Goal: Task Accomplishment & Management: Manage account settings

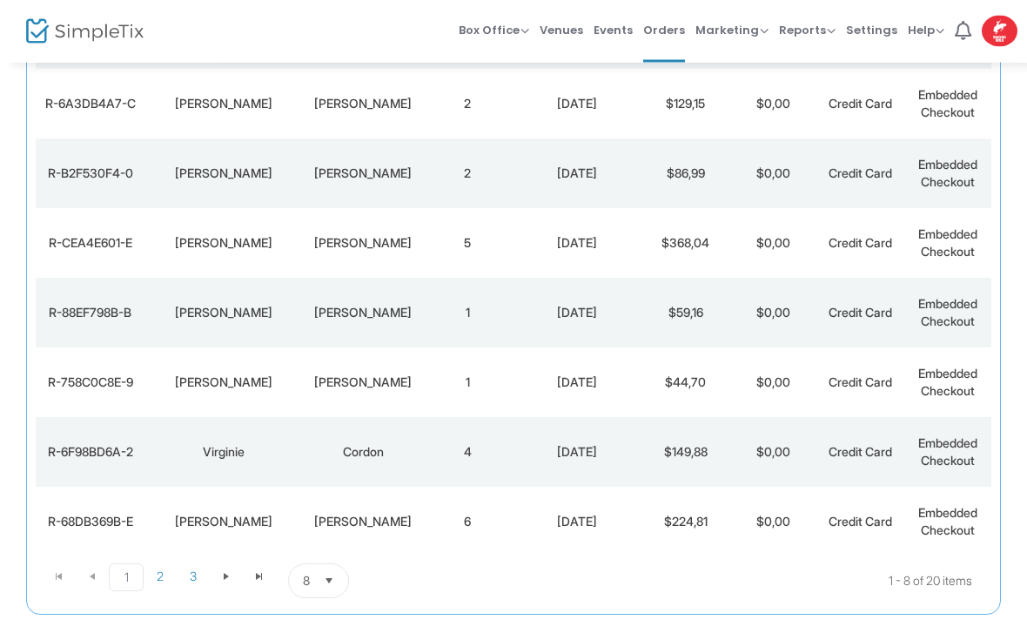
scroll to position [285, 0]
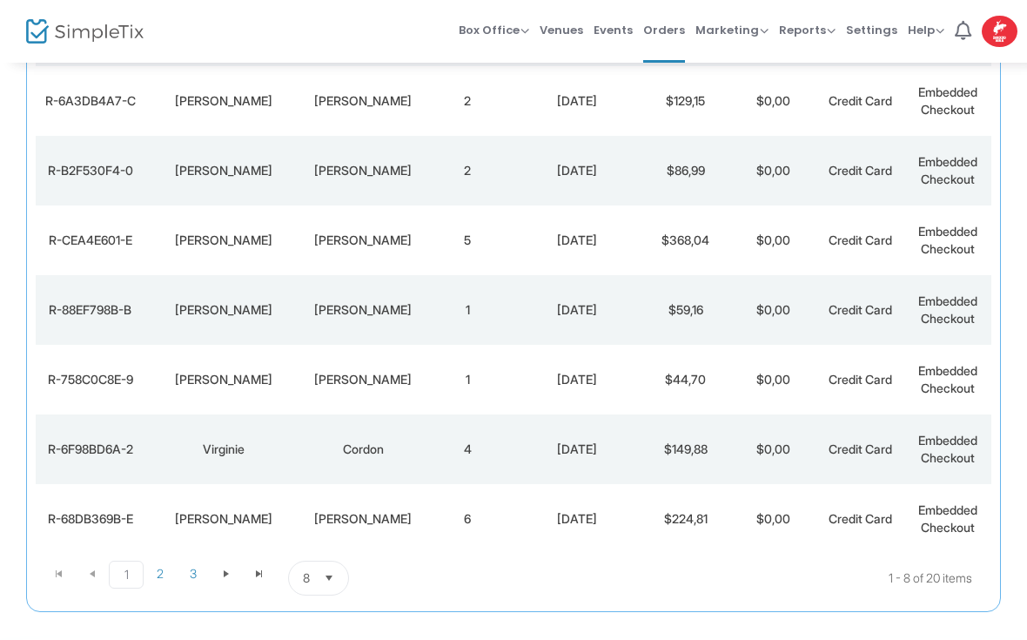
click at [322, 577] on span "Select" at bounding box center [329, 578] width 29 height 29
click at [299, 477] on li "25" at bounding box center [319, 471] width 60 height 35
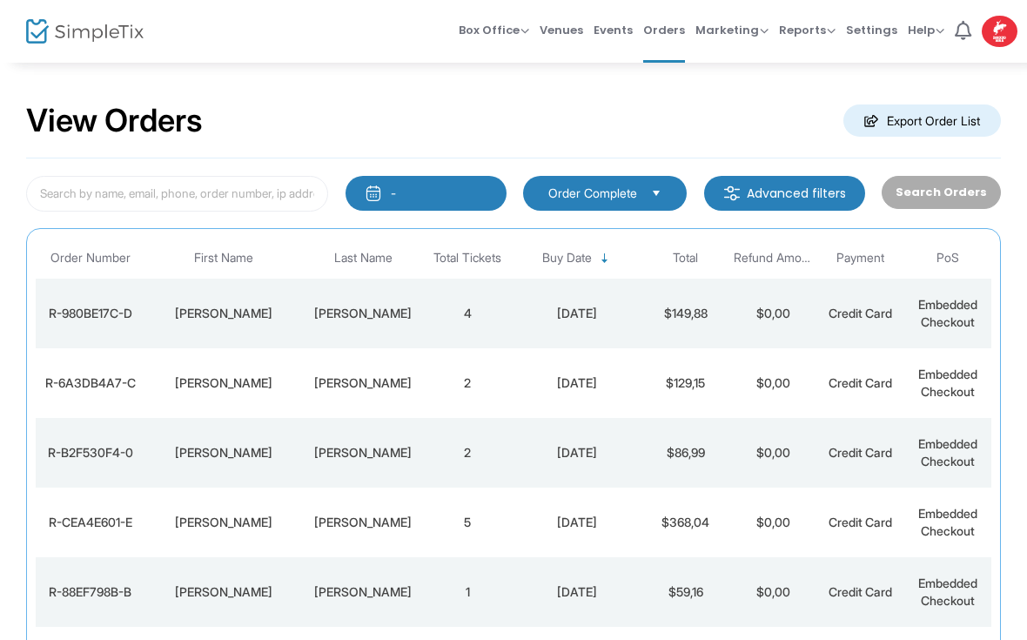
scroll to position [0, 0]
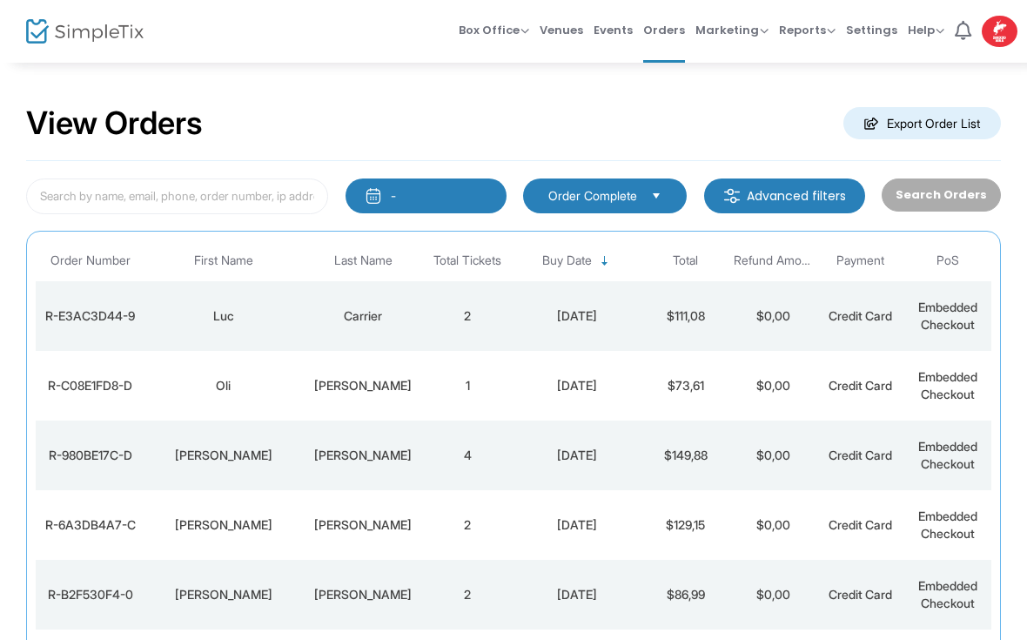
click at [255, 328] on td "Luc" at bounding box center [222, 316] width 157 height 70
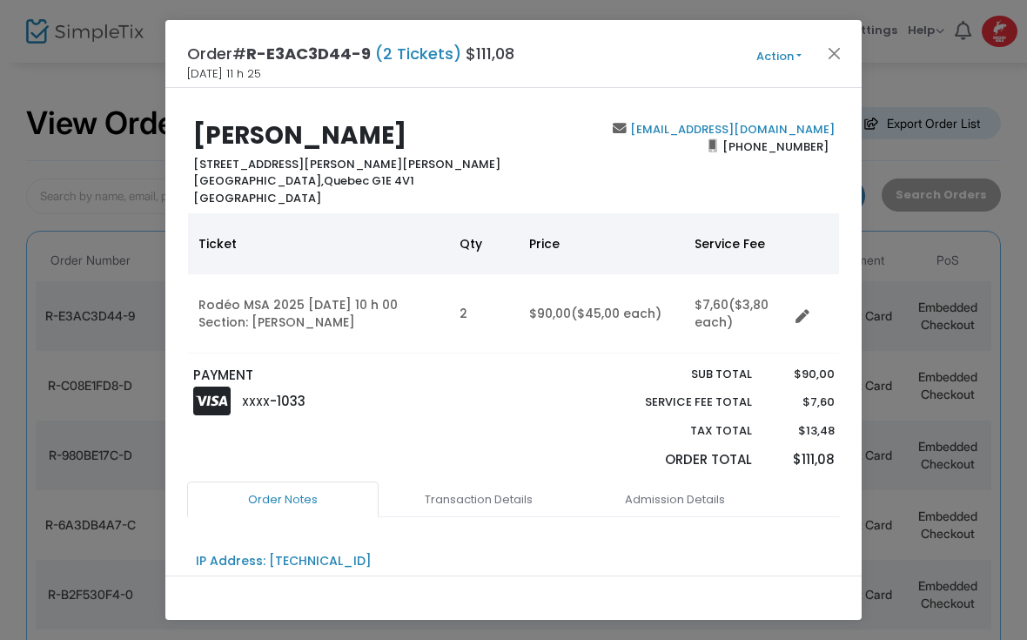
click at [844, 52] on button "Close" at bounding box center [834, 53] width 23 height 23
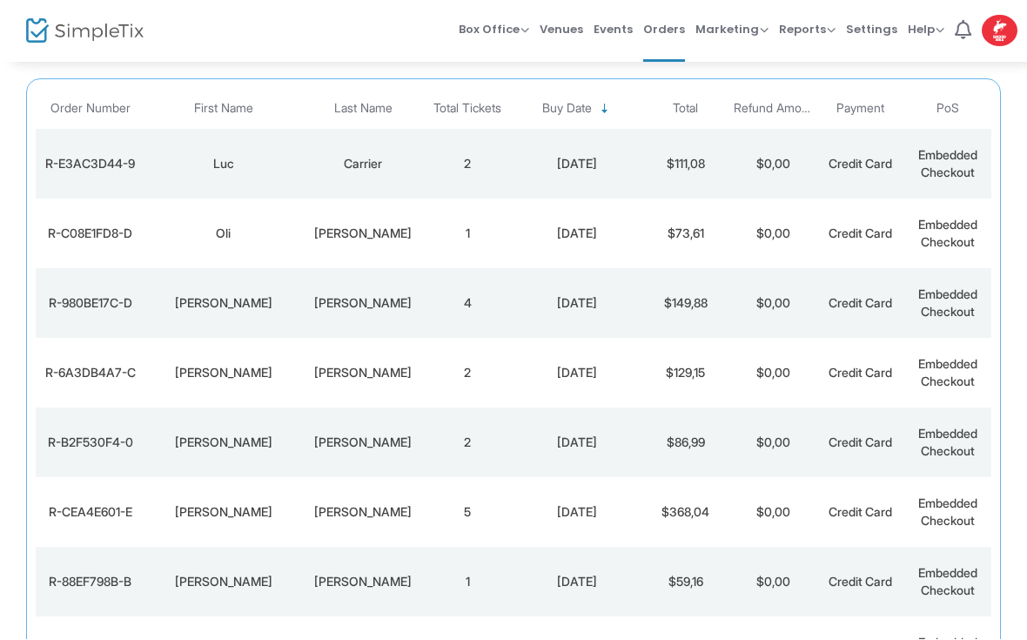
scroll to position [198, 0]
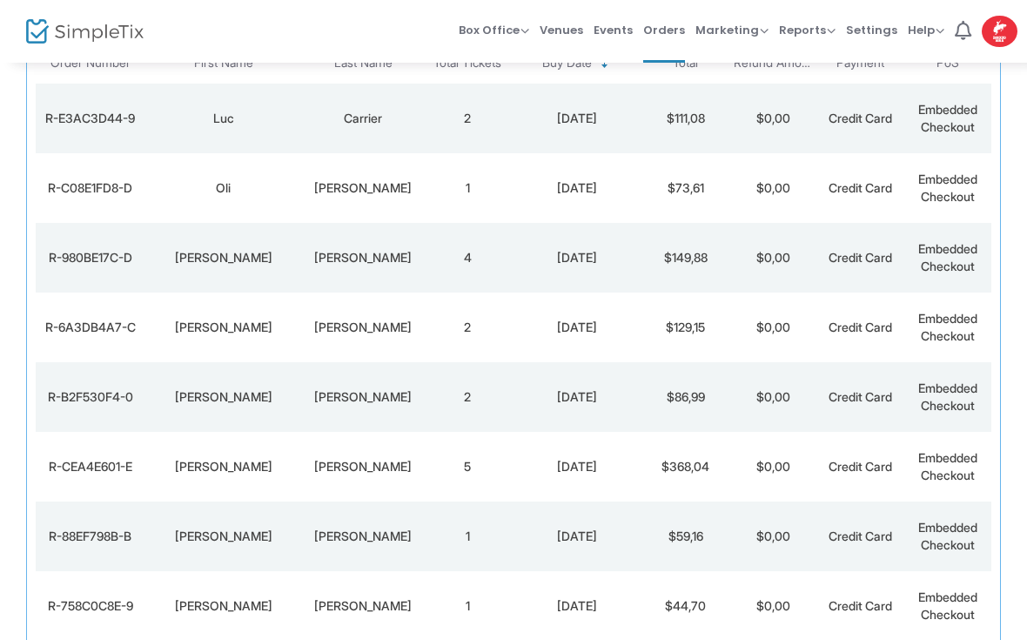
click at [246, 195] on div "Oli" at bounding box center [223, 187] width 148 height 17
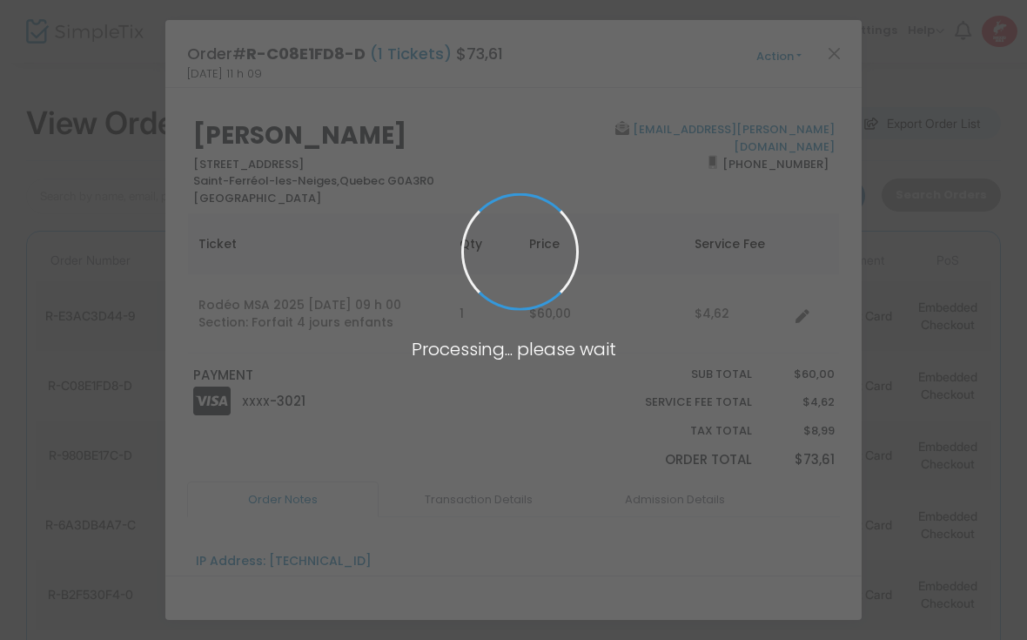
scroll to position [0, 0]
